Goal: Task Accomplishment & Management: Manage account settings

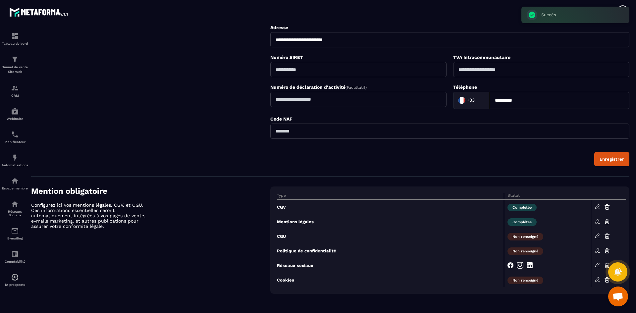
scroll to position [304, 0]
click at [519, 299] on section "Mention obligatoire Configurez ici vos mentions légales, CGV, et CGU. Ces infor…" at bounding box center [330, 240] width 599 height 127
click at [606, 278] on icon at bounding box center [607, 280] width 7 height 7
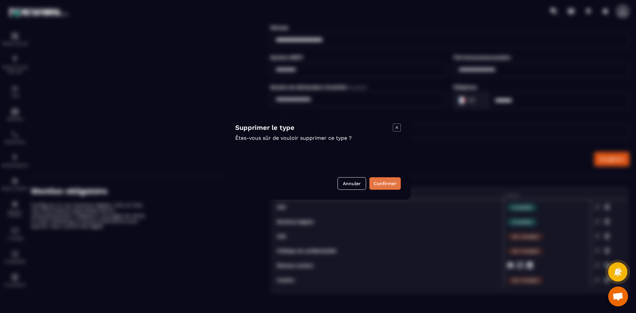
click at [390, 182] on button "Confirmer" at bounding box center [385, 183] width 31 height 13
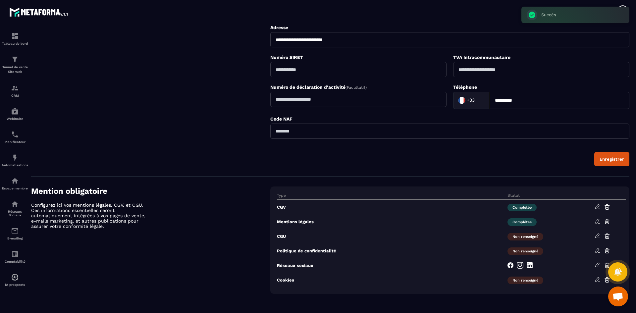
click at [609, 237] on icon at bounding box center [608, 237] width 4 height 3
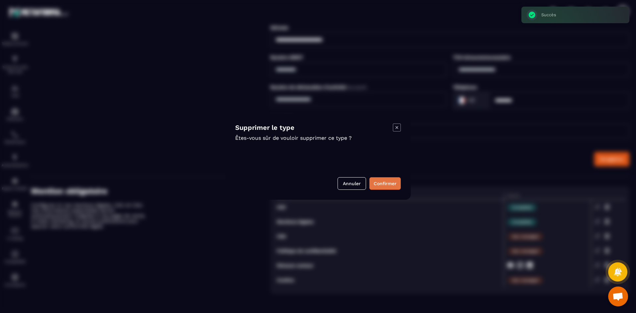
click at [377, 185] on button "Confirmer" at bounding box center [385, 183] width 31 height 13
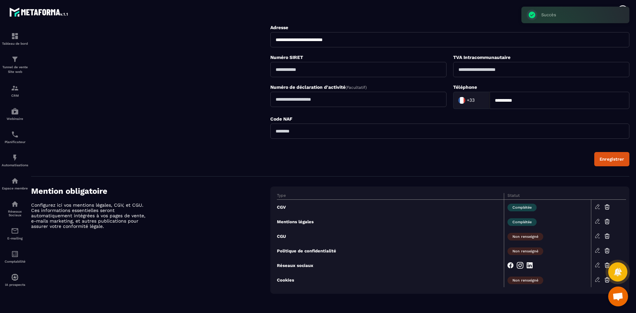
click at [606, 235] on icon at bounding box center [607, 236] width 7 height 7
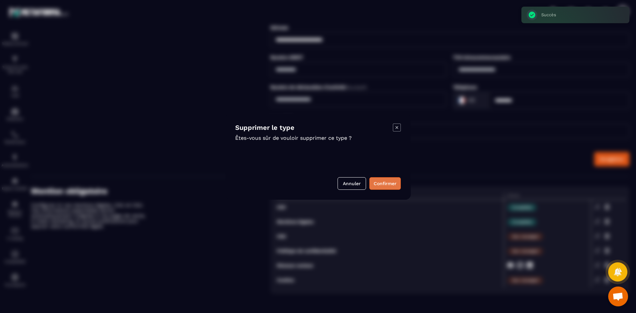
click at [396, 181] on button "Confirmer" at bounding box center [385, 183] width 31 height 13
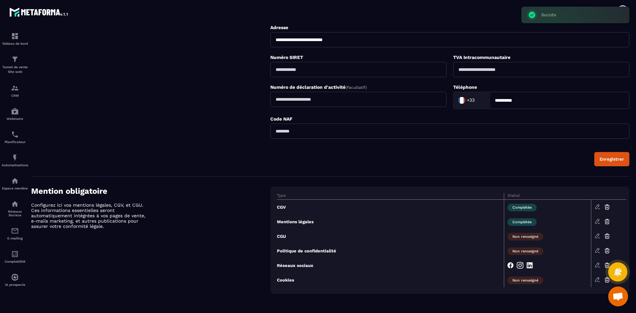
click at [605, 280] on icon at bounding box center [607, 280] width 7 height 7
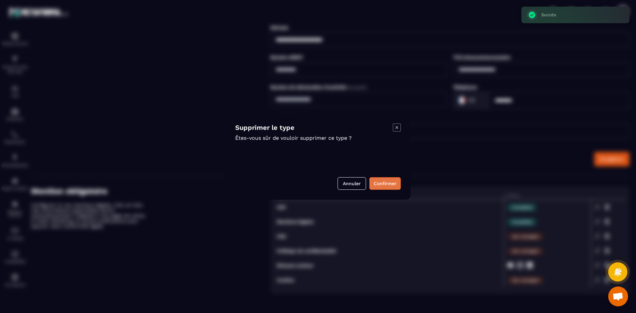
click at [375, 186] on button "Confirmer" at bounding box center [385, 183] width 31 height 13
